Goal: Task Accomplishment & Management: Manage account settings

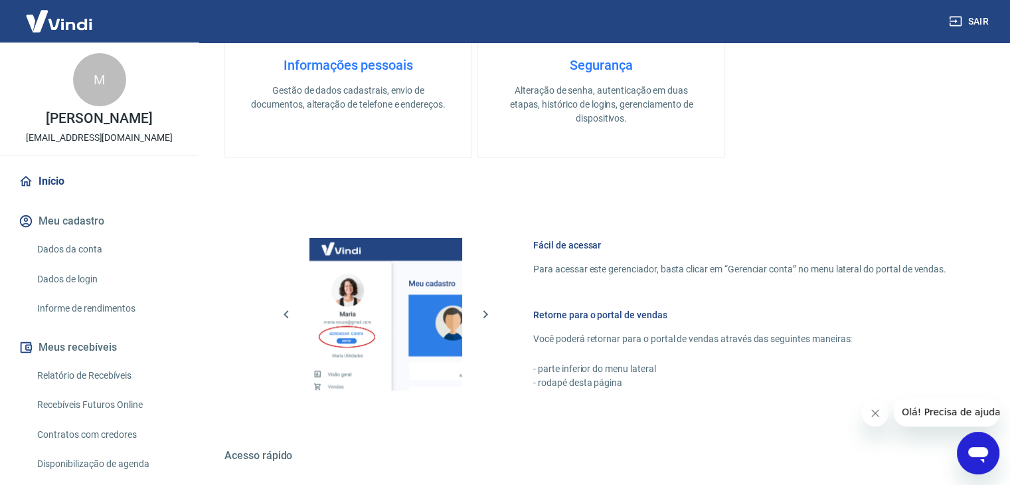
scroll to position [563, 0]
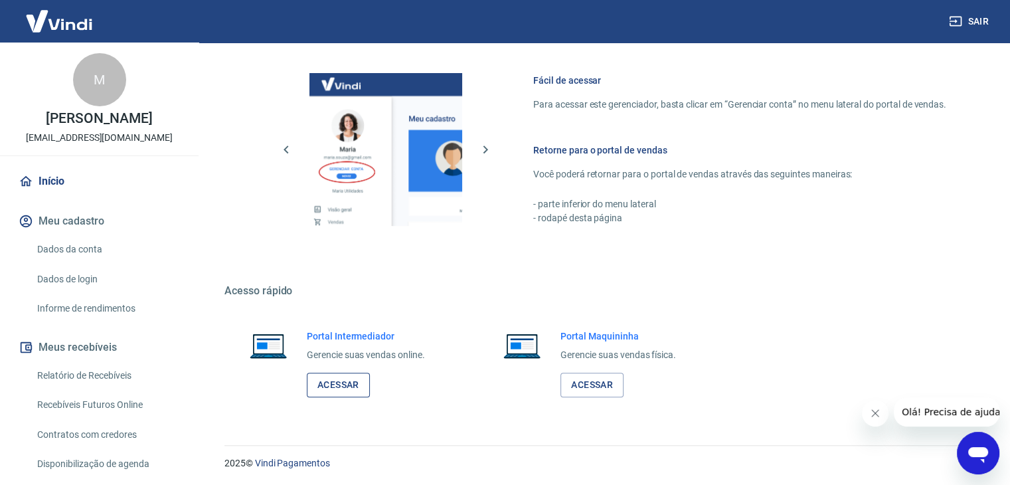
click at [335, 378] on link "Acessar" at bounding box center [338, 385] width 63 height 25
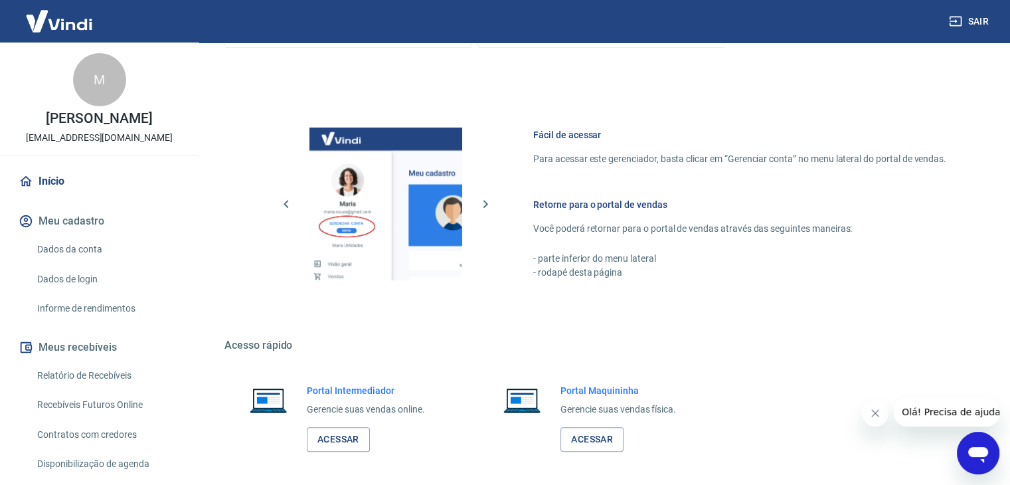
scroll to position [563, 0]
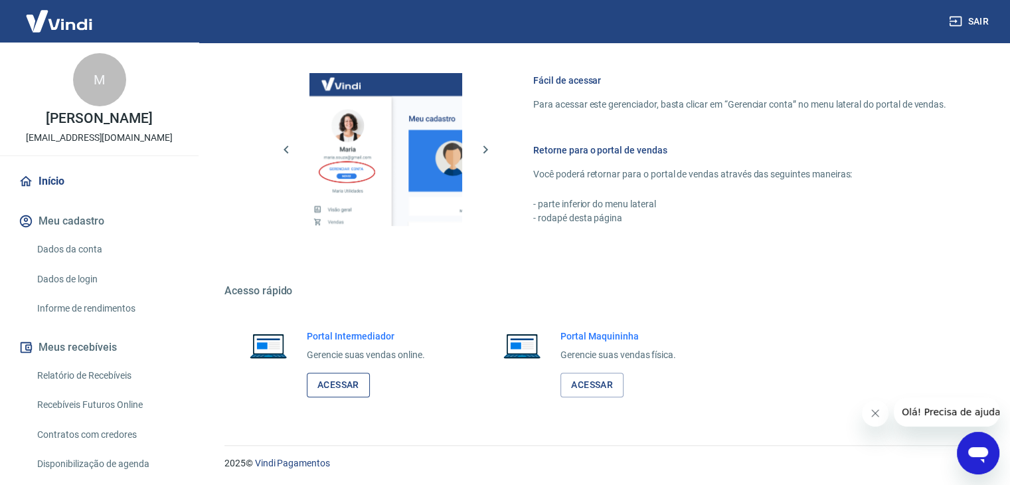
click at [339, 384] on link "Acessar" at bounding box center [338, 385] width 63 height 25
click at [369, 386] on link "Acessar" at bounding box center [338, 385] width 63 height 25
